Goal: Obtain resource: Download file/media

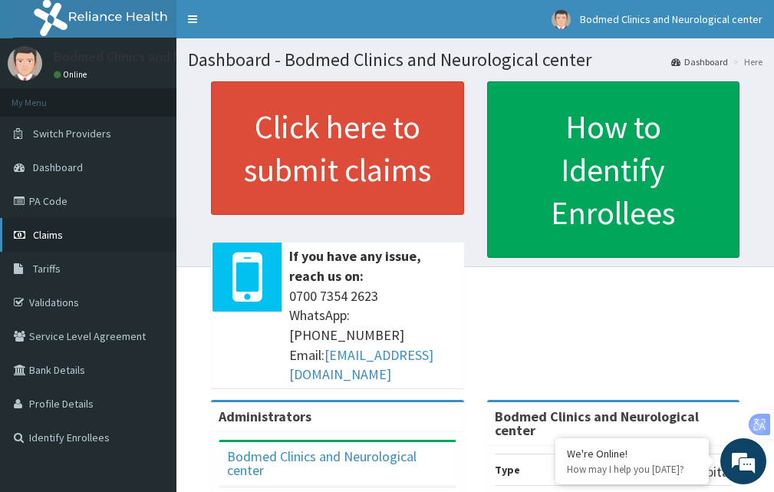
click at [58, 229] on span "Claims" at bounding box center [48, 235] width 30 height 14
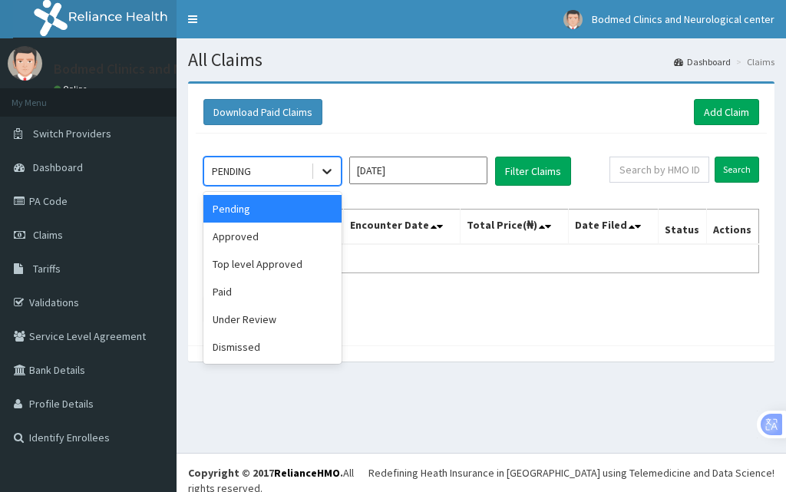
click at [325, 174] on icon at bounding box center [326, 170] width 15 height 15
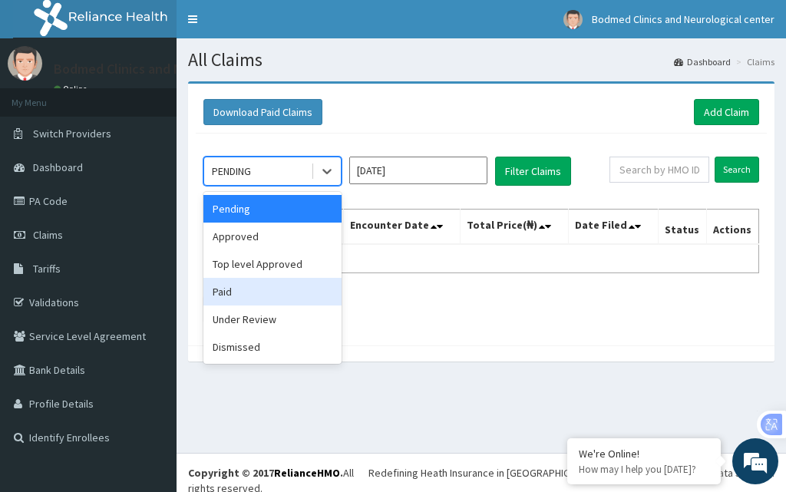
click at [285, 291] on div "Paid" at bounding box center [272, 292] width 138 height 28
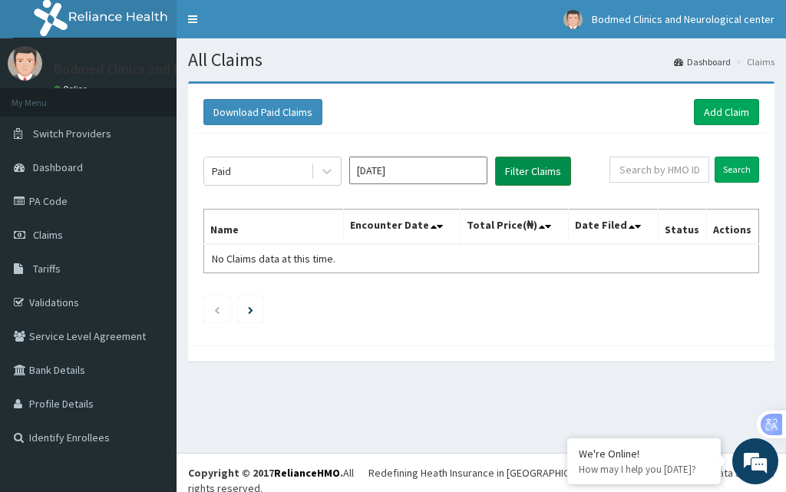
click at [525, 177] on button "Filter Claims" at bounding box center [533, 171] width 76 height 29
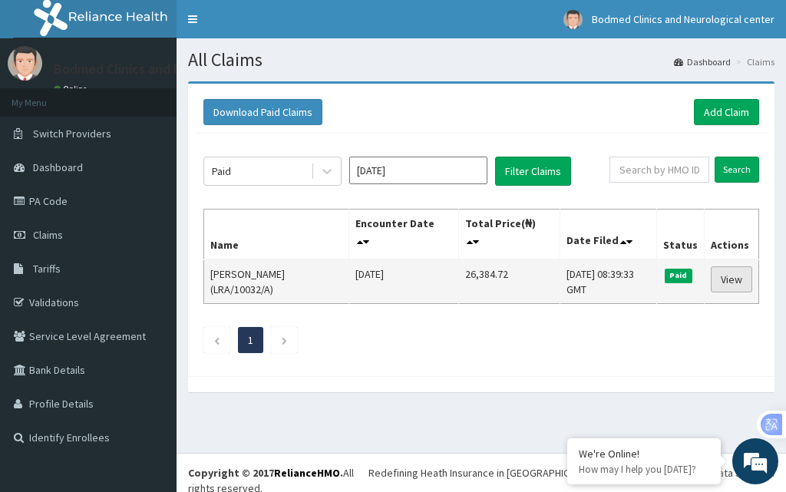
click at [732, 273] on link "View" at bounding box center [730, 279] width 41 height 26
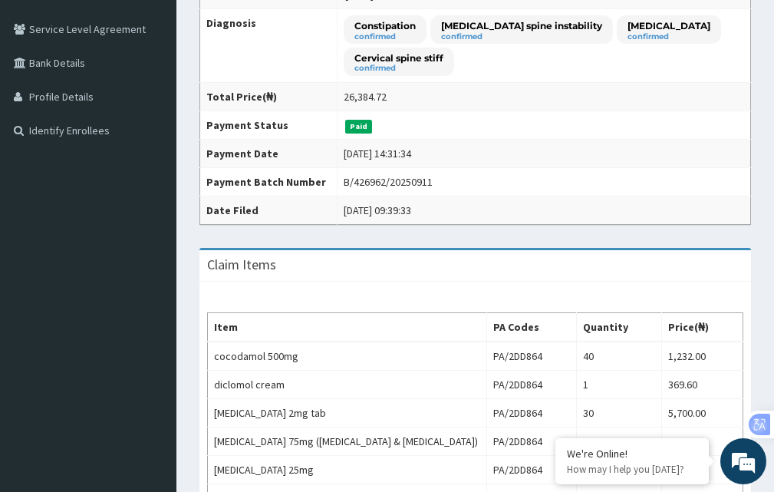
scroll to position [230, 0]
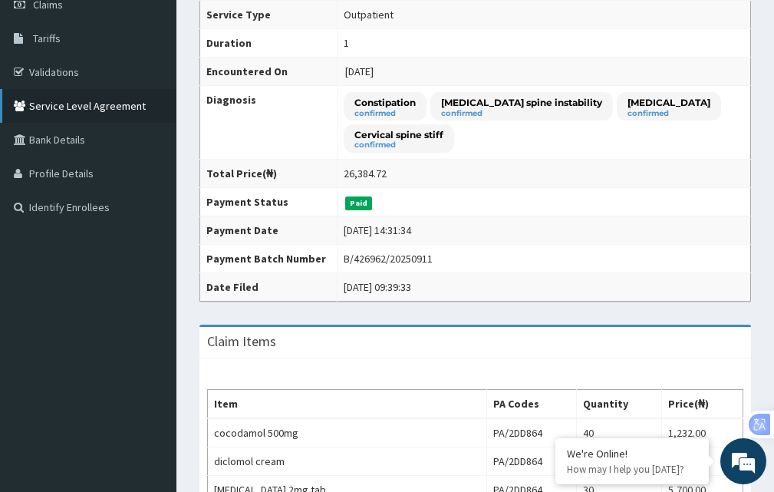
click at [92, 106] on link "Service Level Agreement" at bounding box center [88, 106] width 176 height 34
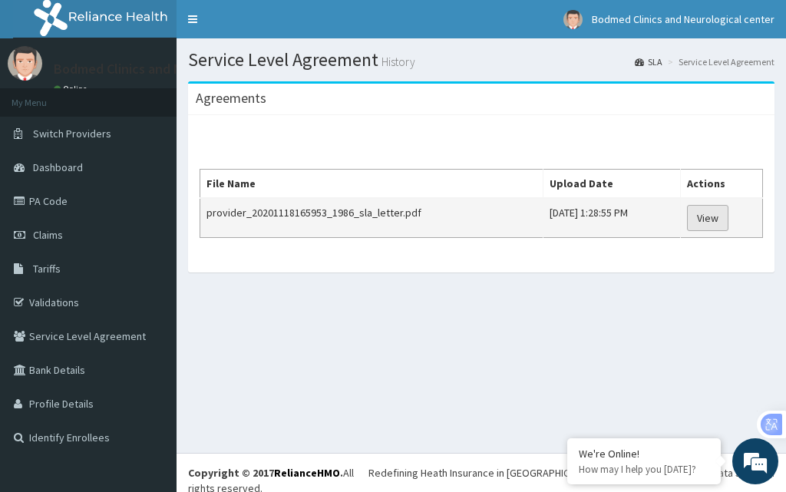
click at [707, 215] on link "View" at bounding box center [707, 218] width 41 height 26
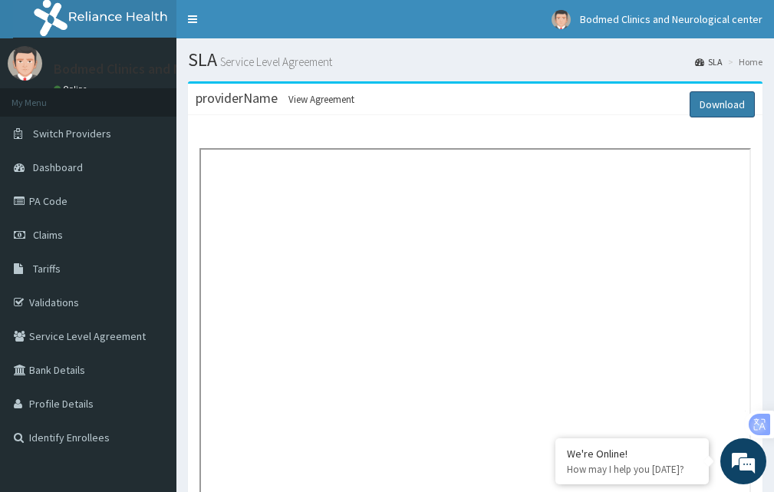
click at [703, 100] on link "Download" at bounding box center [722, 104] width 65 height 26
